Goal: Task Accomplishment & Management: Complete application form

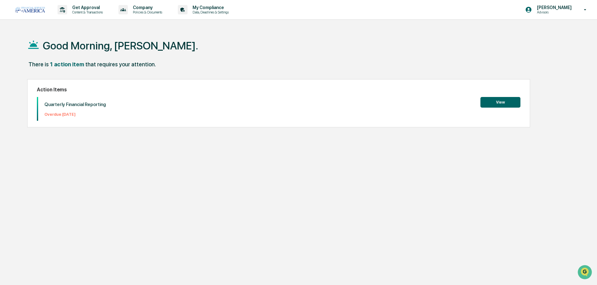
click at [502, 101] on button "View" at bounding box center [500, 102] width 40 height 11
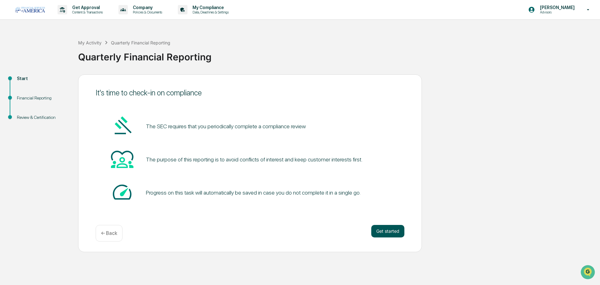
click at [388, 231] on button "Get started" at bounding box center [387, 231] width 33 height 13
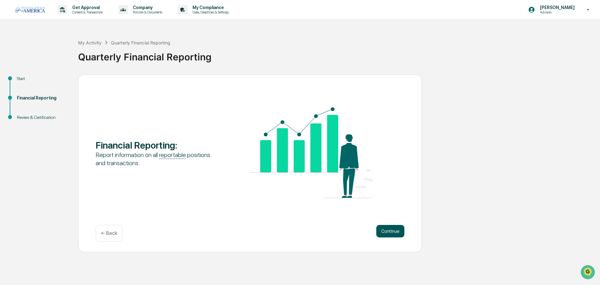
click at [389, 231] on button "Continue" at bounding box center [390, 231] width 28 height 13
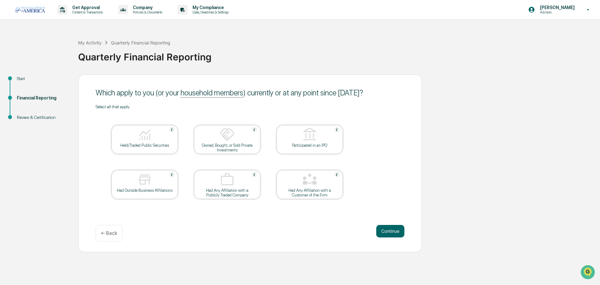
click at [127, 188] on div "Had Outside Business Affiliations" at bounding box center [145, 190] width 56 height 5
click at [320, 184] on div at bounding box center [309, 180] width 63 height 16
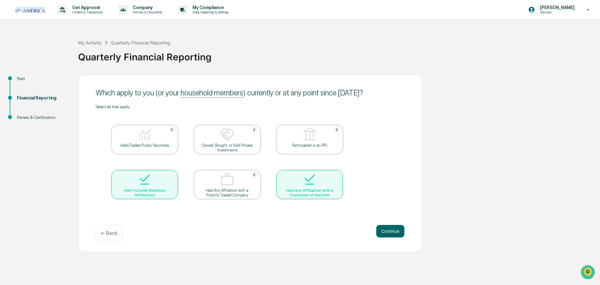
click at [309, 181] on img at bounding box center [309, 179] width 15 height 15
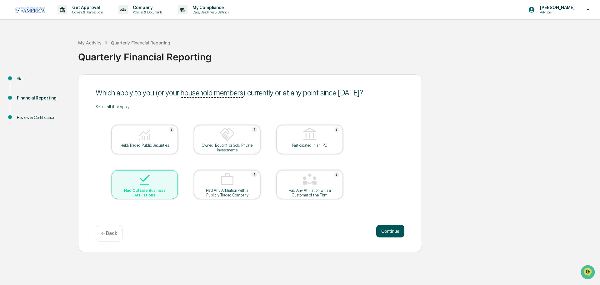
click at [388, 230] on button "Continue" at bounding box center [390, 231] width 28 height 13
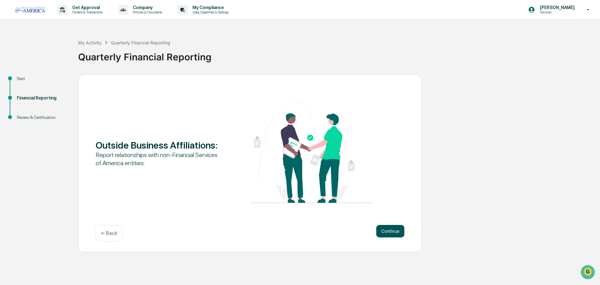
click at [388, 231] on button "Continue" at bounding box center [390, 231] width 28 height 13
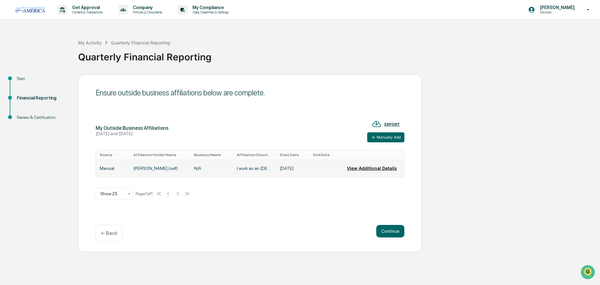
click at [370, 168] on button "View Additional Details" at bounding box center [372, 168] width 50 height 13
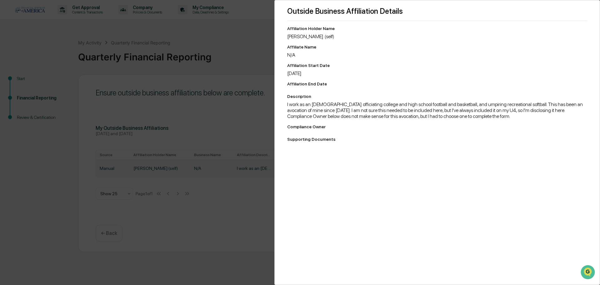
click at [40, 208] on div "Outside Business Affiliation Details Affiliation Holder Name Michael Maisner (s…" at bounding box center [300, 142] width 600 height 285
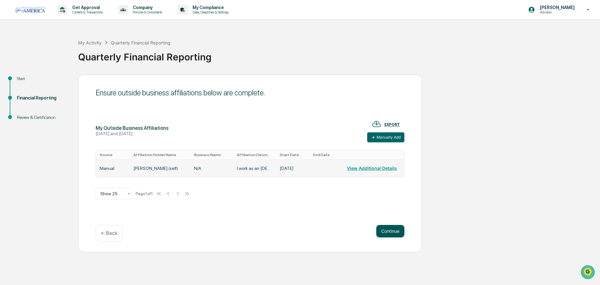
click at [391, 231] on button "Continue" at bounding box center [390, 231] width 28 height 13
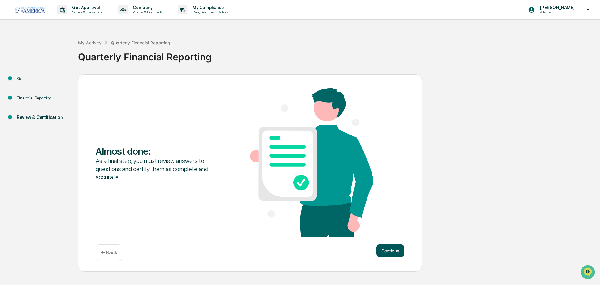
click at [389, 250] on button "Continue" at bounding box center [390, 250] width 28 height 13
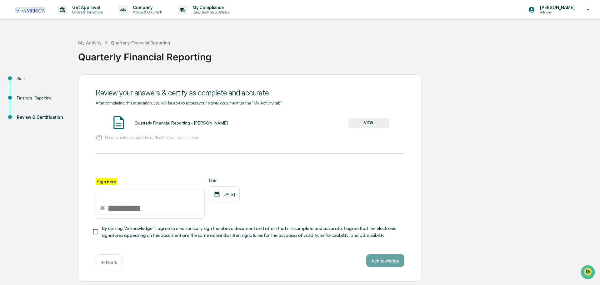
click at [369, 123] on button "VIEW" at bounding box center [368, 123] width 41 height 11
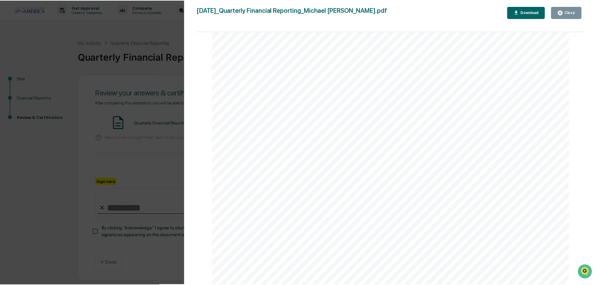
scroll to position [574, 0]
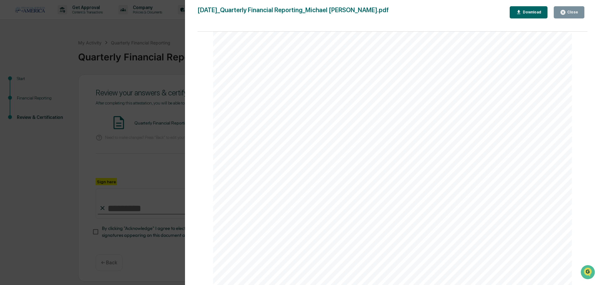
click at [571, 13] on div "Close" at bounding box center [572, 12] width 12 height 4
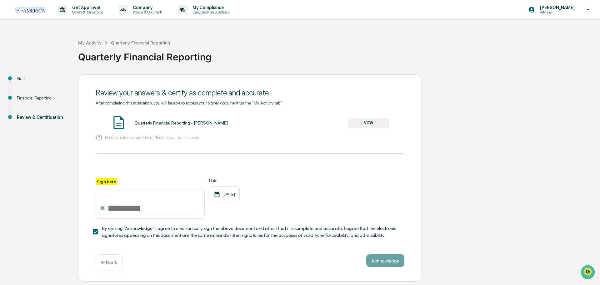
click at [111, 209] on input "Sign here" at bounding box center [150, 203] width 109 height 30
type input "**********"
click at [385, 263] on button "Acknowledge" at bounding box center [385, 260] width 38 height 13
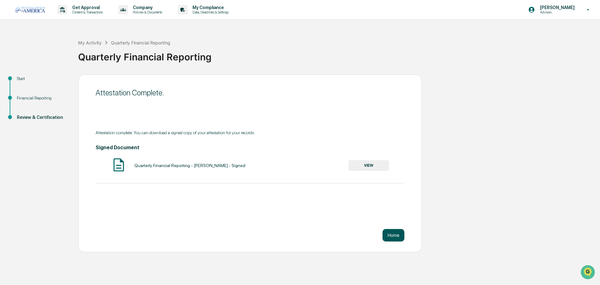
click at [390, 235] on button "Home" at bounding box center [394, 235] width 22 height 13
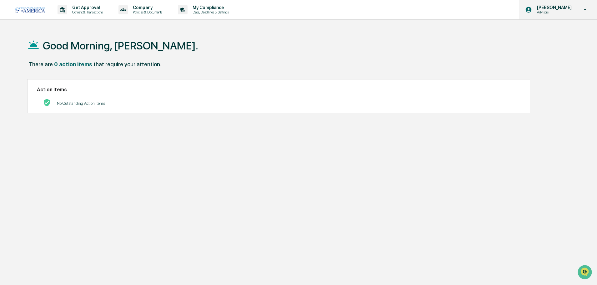
click at [585, 11] on icon at bounding box center [585, 10] width 11 height 6
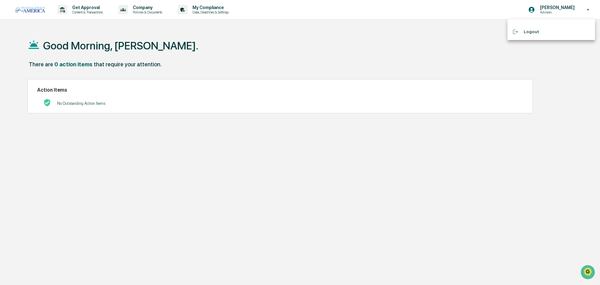
click at [528, 33] on li "Logout" at bounding box center [552, 32] width 88 height 12
